Goal: Complete application form: Complete application form

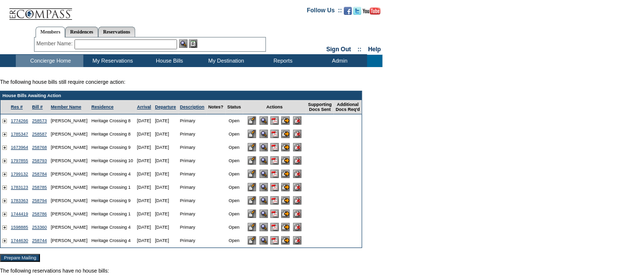
click at [290, 177] on input "image" at bounding box center [285, 174] width 8 height 8
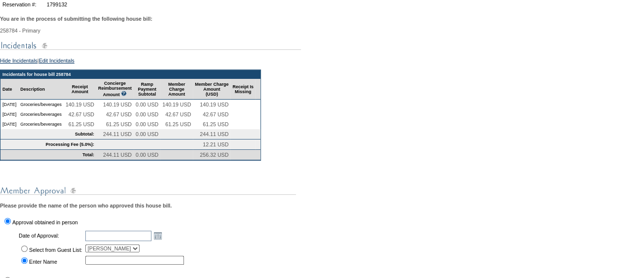
scroll to position [148, 0]
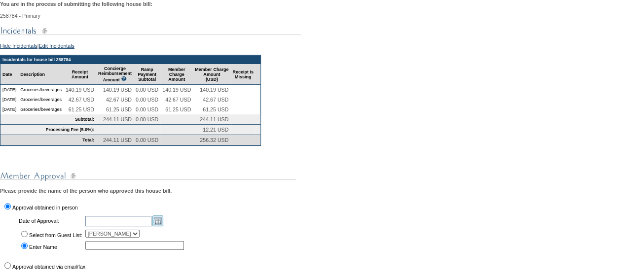
click at [163, 226] on link "Open the calendar popup." at bounding box center [157, 221] width 11 height 11
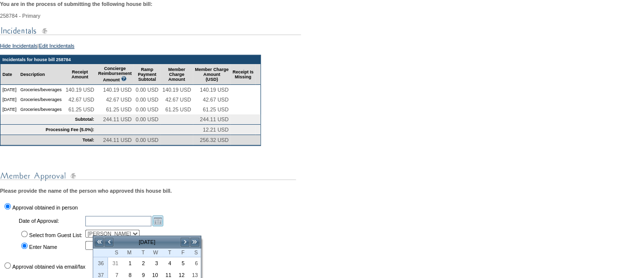
scroll to position [247, 0]
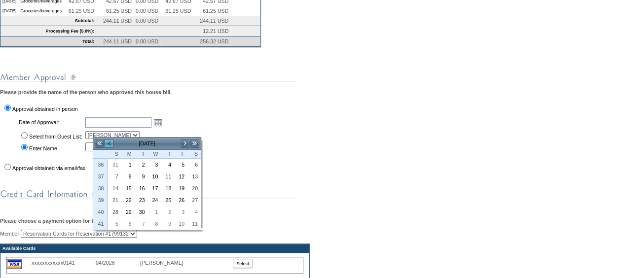
click at [107, 141] on link "<" at bounding box center [109, 144] width 10 height 10
click at [117, 208] on link "24" at bounding box center [115, 212] width 12 height 11
type input "2025-08-24"
type input "[DATE]"
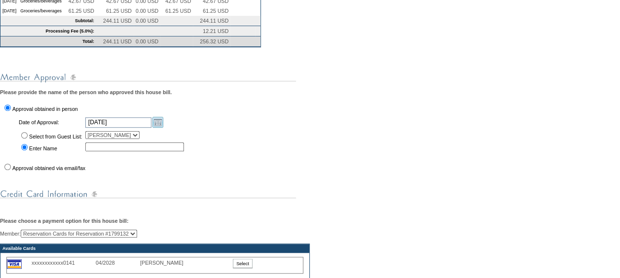
click at [163, 128] on link "Open the calendar popup." at bounding box center [157, 122] width 11 height 11
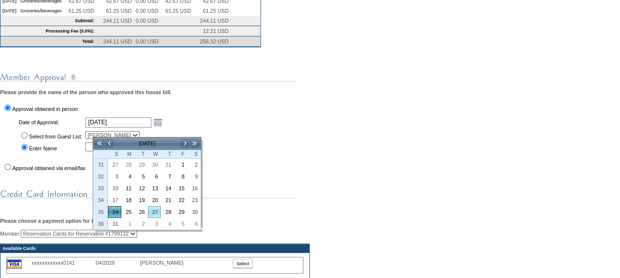
click at [157, 208] on link "27" at bounding box center [155, 212] width 12 height 11
type input "2025-08-27"
type input "[DATE]"
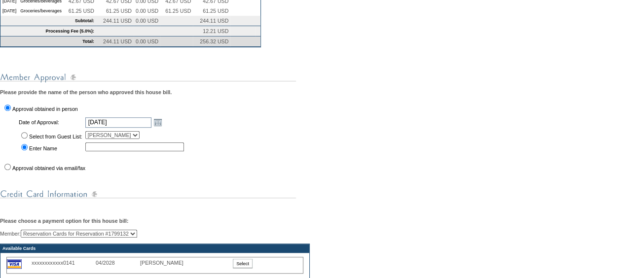
click at [7, 170] on input "Approval obtained via email/fax" at bounding box center [7, 167] width 6 height 6
radio input "true"
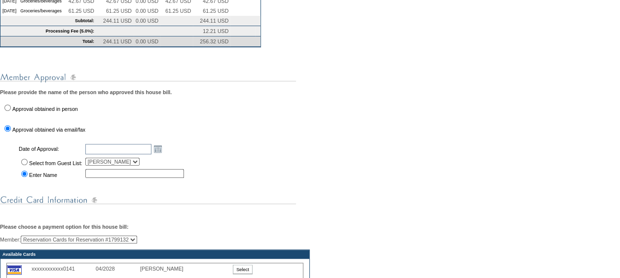
click at [102, 178] on input "text" at bounding box center [134, 173] width 99 height 9
type input "Alex Lemieux"
click at [188, 179] on td "Alex Lemieux" at bounding box center [136, 173] width 104 height 11
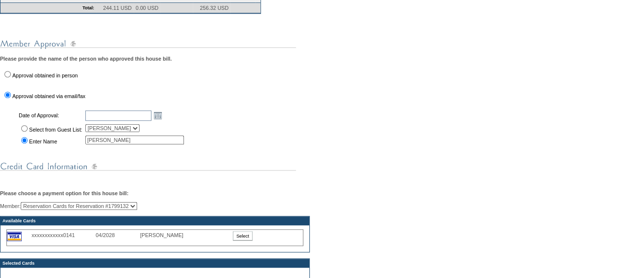
scroll to position [345, 0]
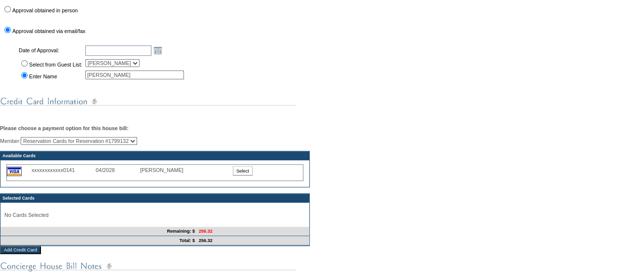
click at [250, 176] on input "Select" at bounding box center [243, 170] width 20 height 9
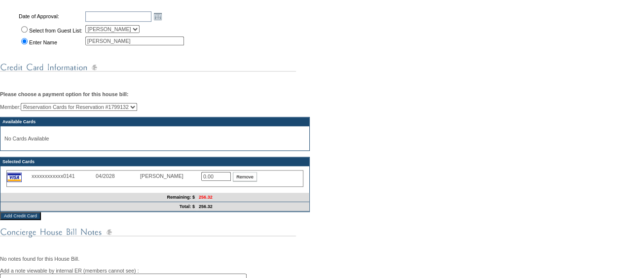
scroll to position [395, 0]
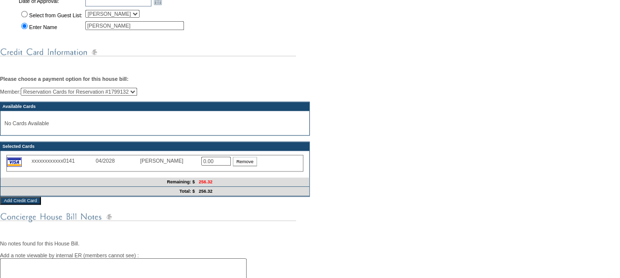
click at [224, 166] on input "0.00" at bounding box center [216, 161] width 30 height 9
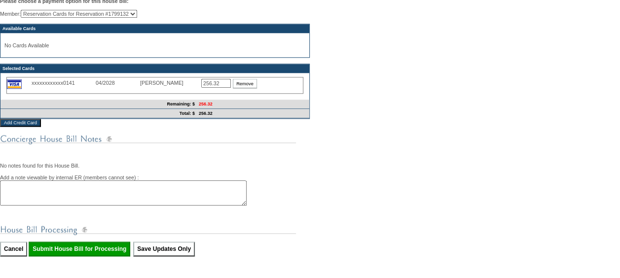
scroll to position [493, 0]
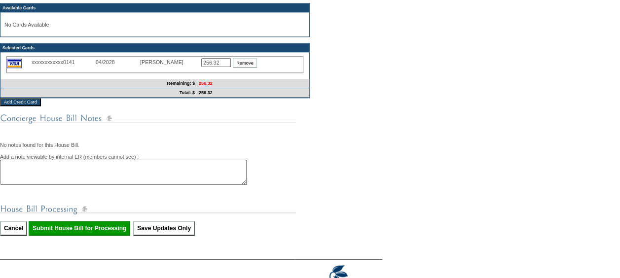
type input "256.32"
click at [100, 236] on input "Submit House Bill for Processing" at bounding box center [80, 228] width 102 height 15
type input "Processing..."
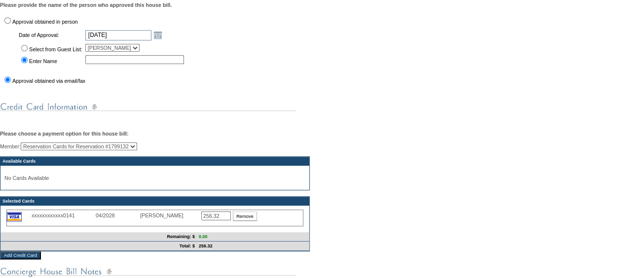
scroll to position [345, 0]
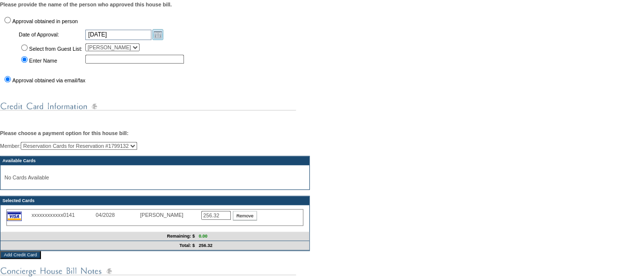
click at [163, 40] on link "Open the calendar popup." at bounding box center [157, 34] width 11 height 11
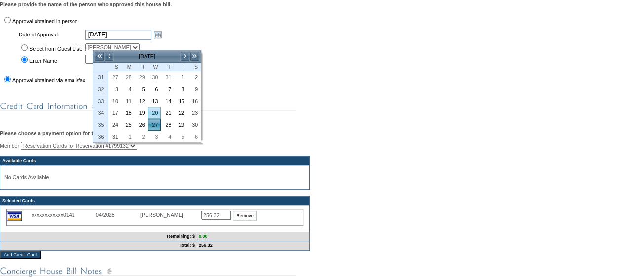
click at [152, 116] on td "20" at bounding box center [154, 113] width 13 height 12
type input "2025-08-20"
type input "[DATE]"
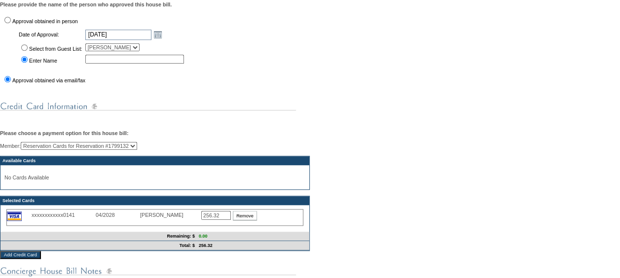
click at [26, 51] on input "Select from Guest List:" at bounding box center [24, 47] width 6 height 6
radio input "true"
click at [262, 77] on div "You are in the process of submitting the following house bill: 258784 - Primary…" at bounding box center [310, 108] width 620 height 598
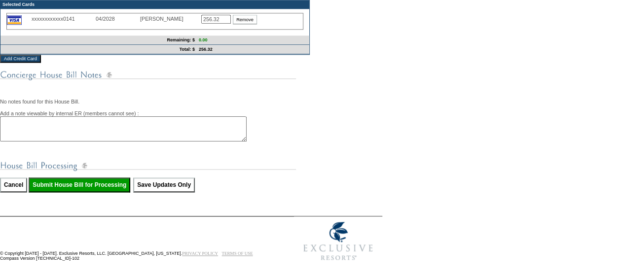
scroll to position [543, 0]
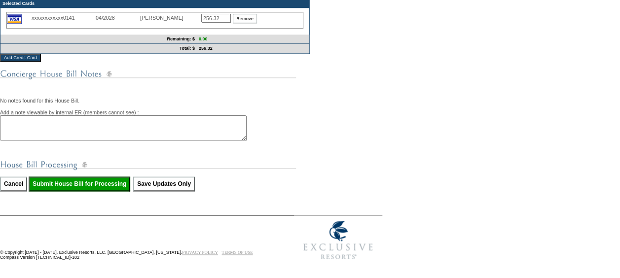
click at [107, 191] on input "Submit House Bill for Processing" at bounding box center [80, 184] width 102 height 15
type input "Processing..."
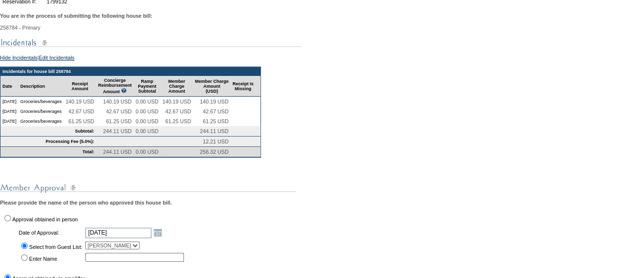
scroll to position [148, 0]
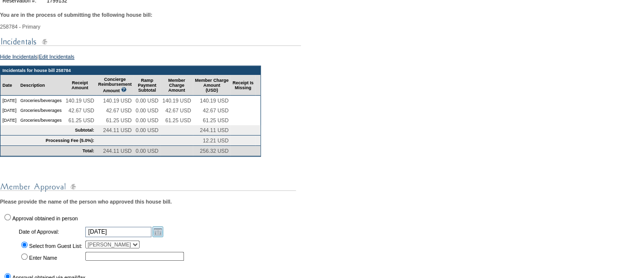
click at [163, 237] on link "Open the calendar popup." at bounding box center [157, 231] width 11 height 11
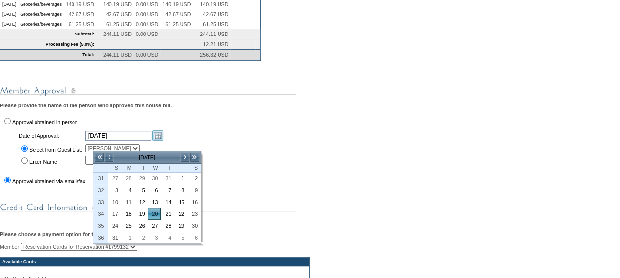
scroll to position [247, 0]
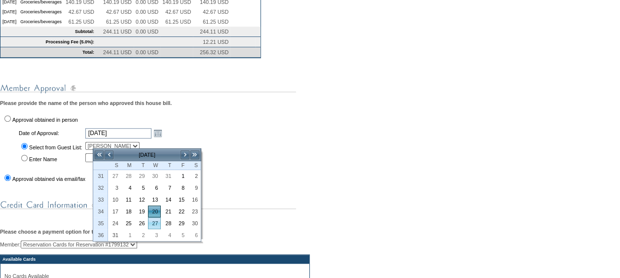
click at [153, 221] on link "27" at bounding box center [155, 223] width 12 height 11
type input "2025-08-27"
type input "[DATE]"
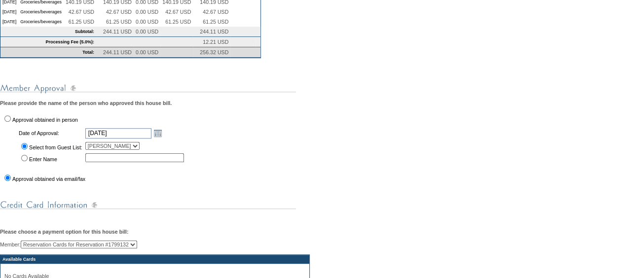
click at [319, 176] on div "You are in the process of submitting the following house bill: 258784 - Primary…" at bounding box center [310, 206] width 620 height 598
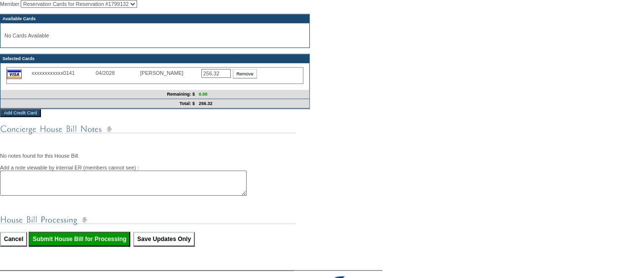
scroll to position [543, 0]
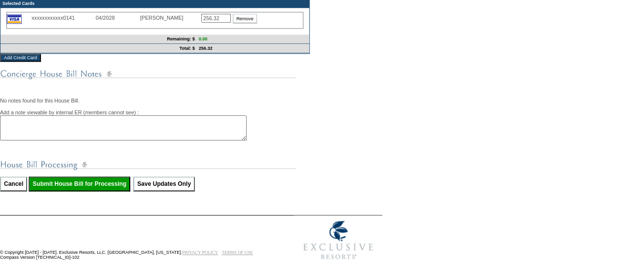
click at [122, 191] on input "Submit House Bill for Processing" at bounding box center [80, 184] width 102 height 15
type input "Processing..."
